Goal: Navigation & Orientation: Find specific page/section

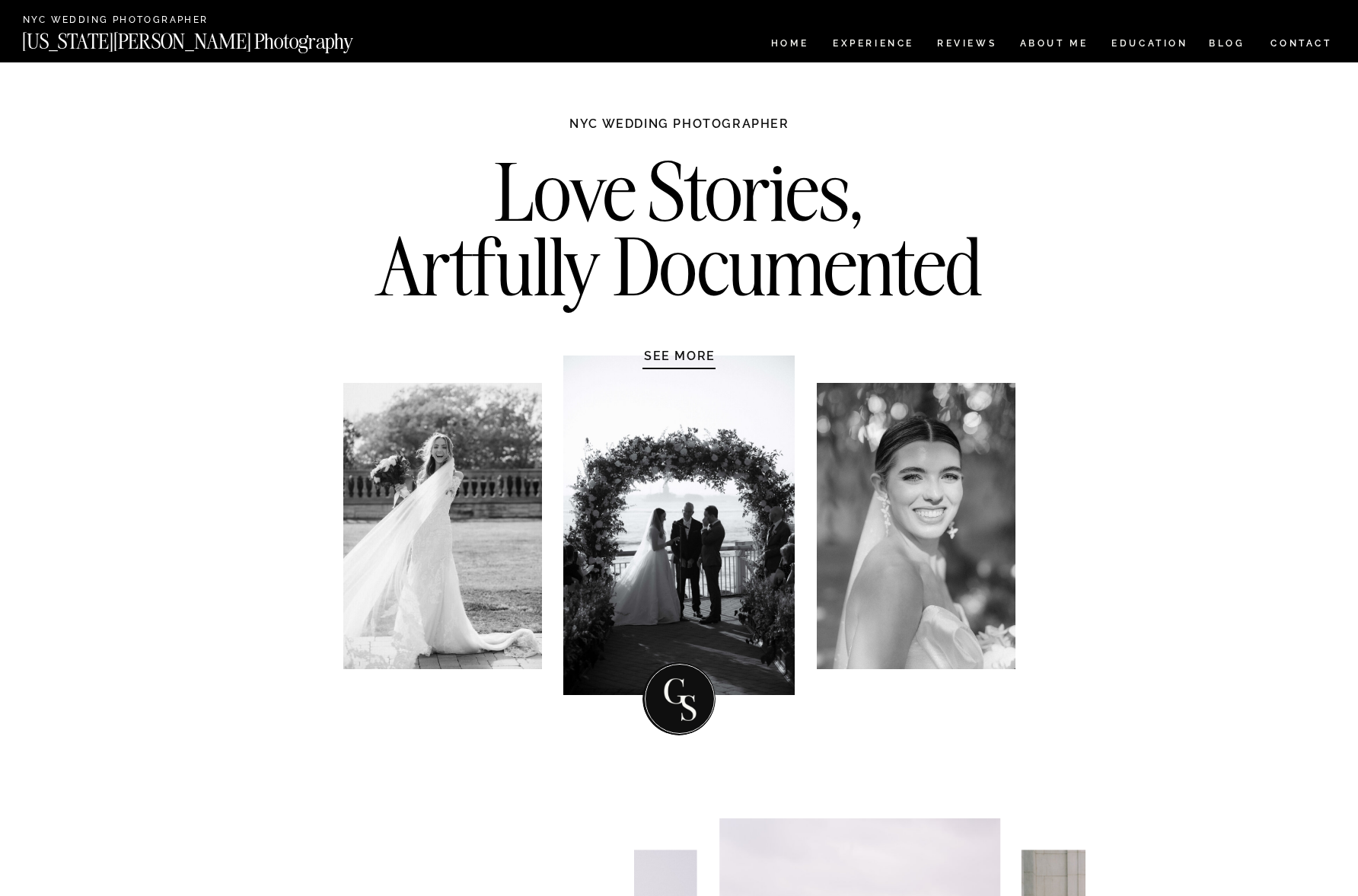
click at [181, 31] on nav "[US_STATE][PERSON_NAME] Photography" at bounding box center [213, 37] width 382 height 13
click at [94, 24] on h2 "NYC Wedding Photographer" at bounding box center [138, 21] width 229 height 11
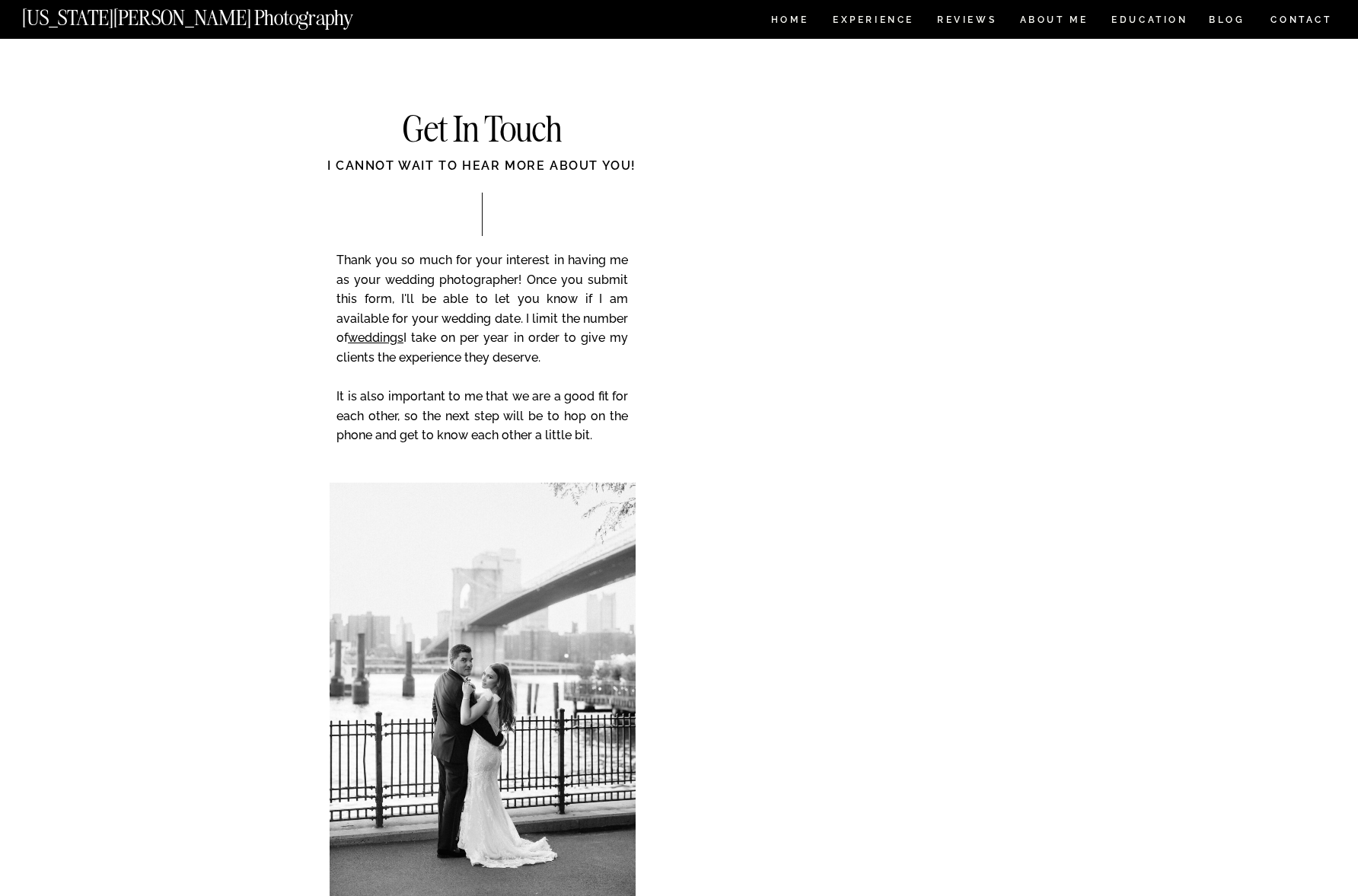
click at [196, 21] on nav "[US_STATE][PERSON_NAME] Photography" at bounding box center [213, 14] width 382 height 13
